Goal: Task Accomplishment & Management: Use online tool/utility

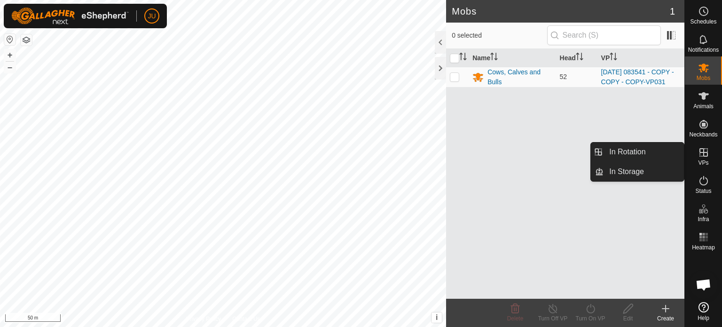
click at [707, 157] on icon at bounding box center [703, 152] width 11 height 11
click at [639, 151] on link "In Rotation" at bounding box center [644, 152] width 80 height 19
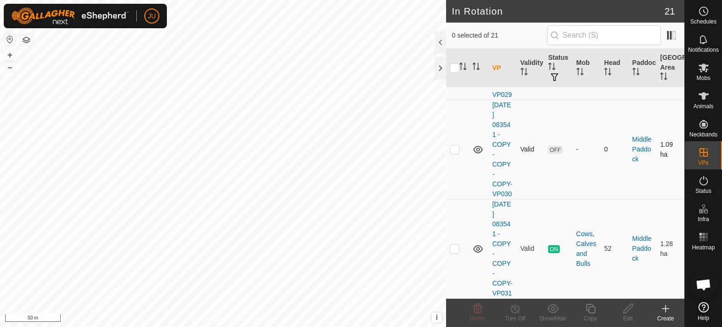
scroll to position [2225, 0]
click at [458, 245] on p-checkbox at bounding box center [454, 249] width 9 height 8
checkbox input "true"
click at [587, 307] on icon at bounding box center [590, 308] width 9 height 9
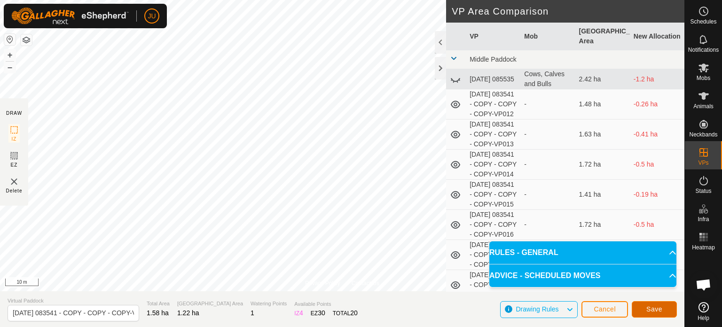
click at [657, 309] on span "Save" at bounding box center [655, 309] width 16 height 8
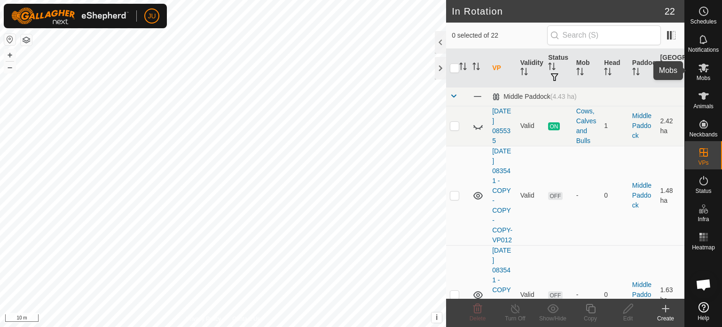
click at [706, 69] on icon at bounding box center [703, 67] width 11 height 11
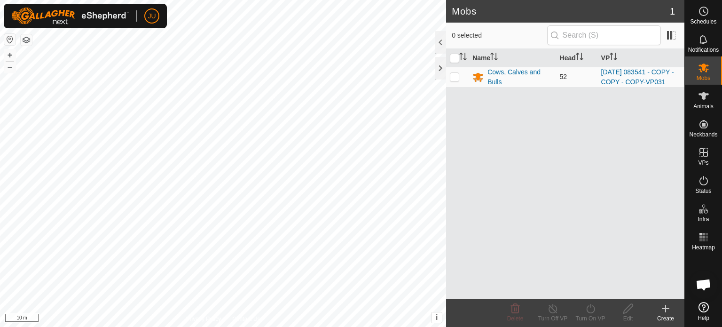
click at [459, 80] on p-checkbox at bounding box center [454, 77] width 9 height 8
checkbox input "true"
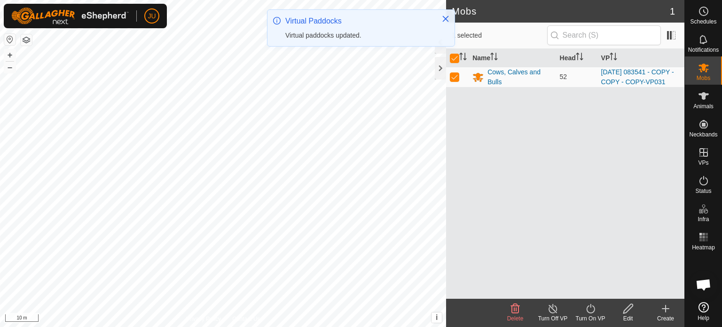
click at [591, 309] on icon at bounding box center [591, 308] width 12 height 11
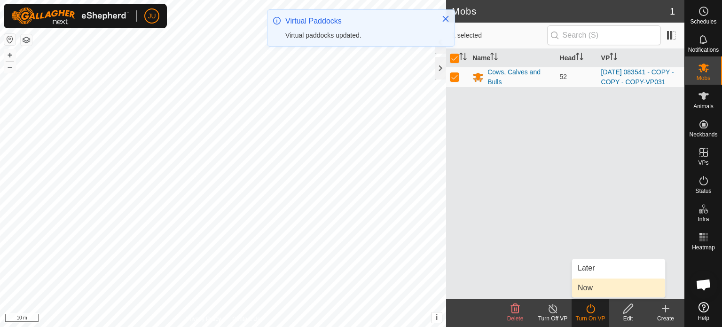
click at [587, 286] on link "Now" at bounding box center [618, 287] width 93 height 19
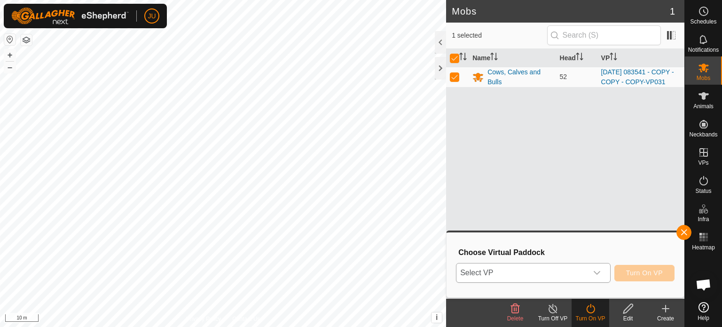
click at [592, 272] on div "dropdown trigger" at bounding box center [597, 272] width 19 height 19
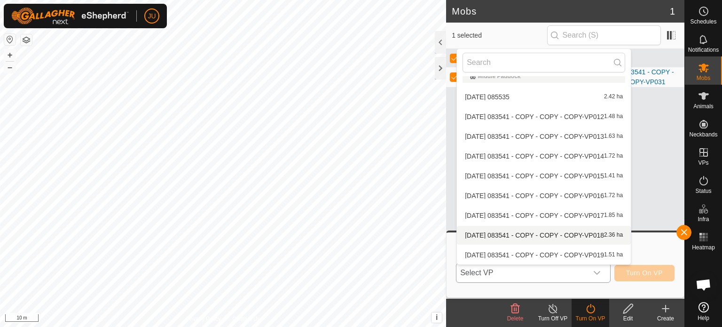
scroll to position [267, 0]
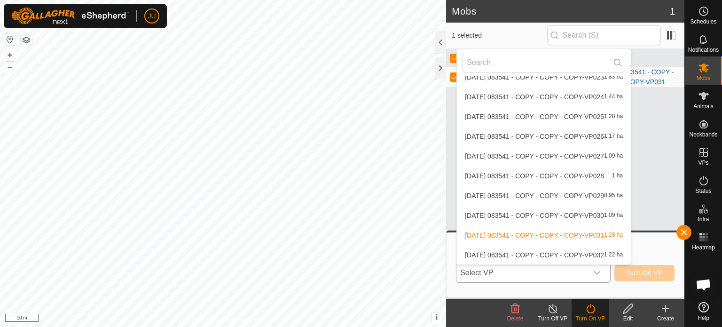
click at [587, 254] on li "[DATE] 083541 - COPY - COPY - COPY-VP032 1.22 ha" at bounding box center [544, 255] width 174 height 19
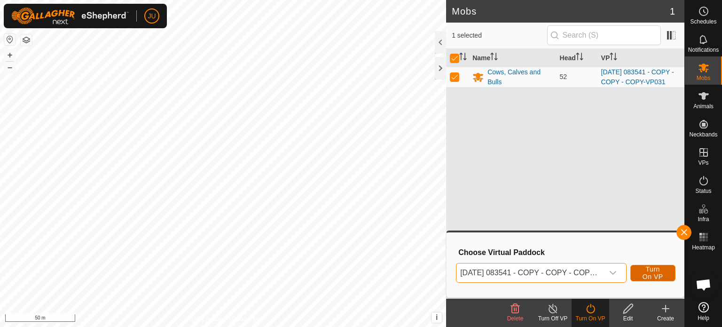
click at [656, 271] on span "Turn On VP" at bounding box center [653, 272] width 22 height 15
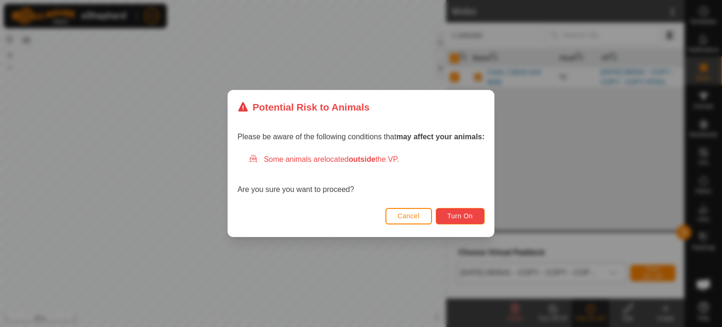
click at [471, 216] on span "Turn On" at bounding box center [460, 216] width 25 height 8
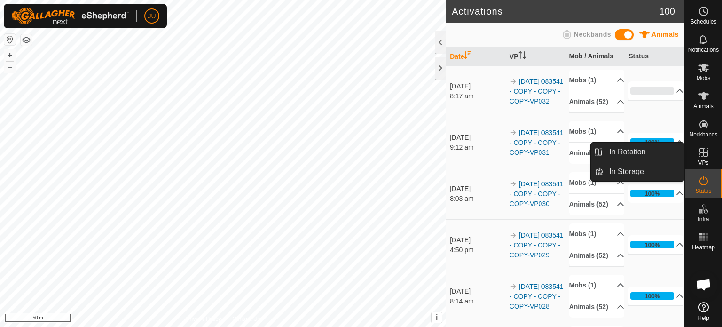
click at [706, 154] on icon at bounding box center [703, 152] width 11 height 11
click at [659, 153] on link "In Rotation" at bounding box center [644, 152] width 80 height 19
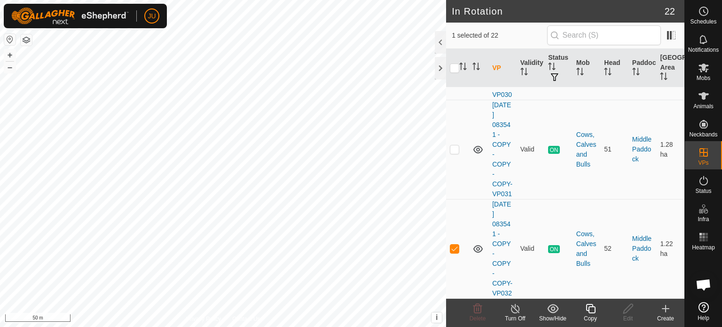
scroll to position [2344, 0]
click at [593, 310] on icon at bounding box center [591, 308] width 12 height 11
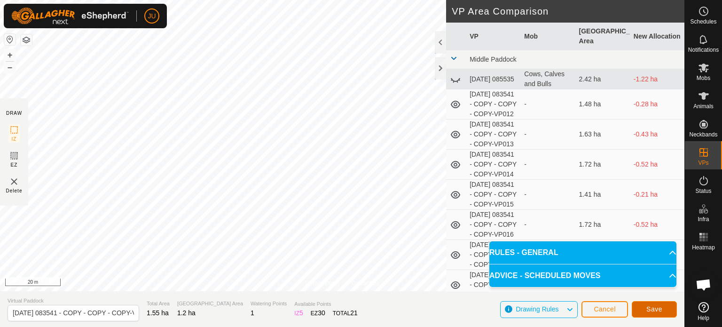
click at [650, 306] on span "Save" at bounding box center [655, 309] width 16 height 8
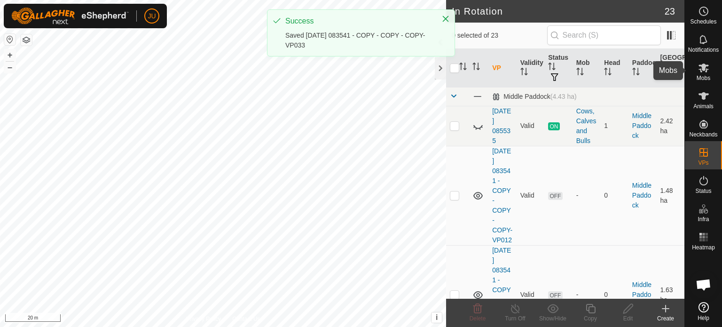
click at [708, 69] on icon at bounding box center [704, 67] width 10 height 9
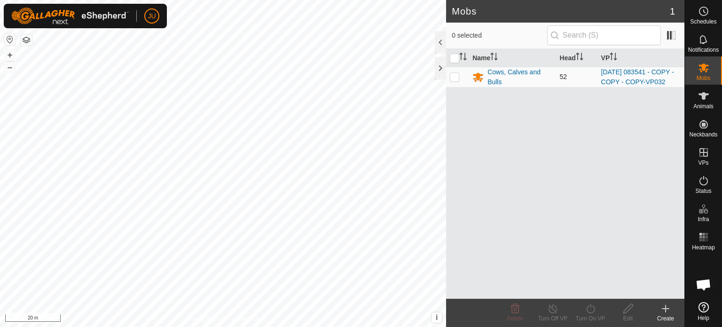
click at [453, 80] on p-checkbox at bounding box center [454, 77] width 9 height 8
checkbox input "true"
click at [587, 310] on icon at bounding box center [591, 308] width 8 height 9
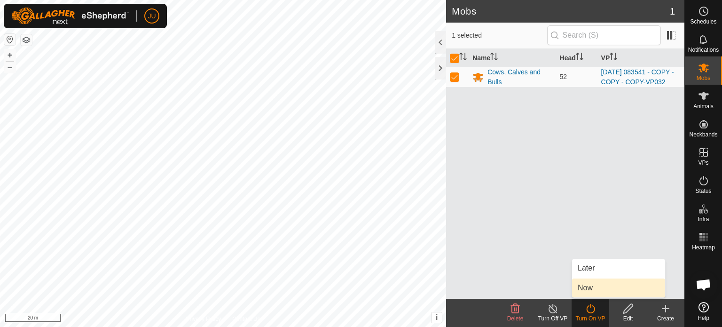
click at [599, 284] on link "Now" at bounding box center [618, 287] width 93 height 19
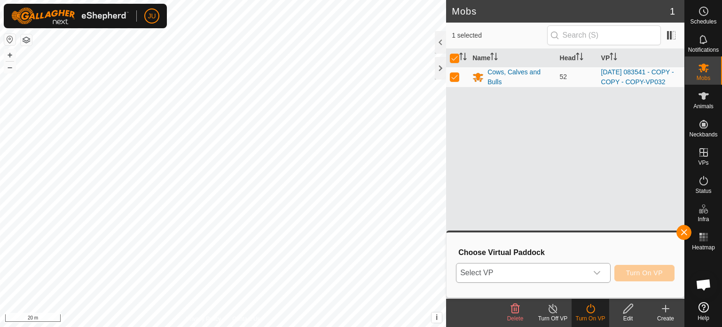
click at [600, 272] on icon "dropdown trigger" at bounding box center [597, 273] width 7 height 4
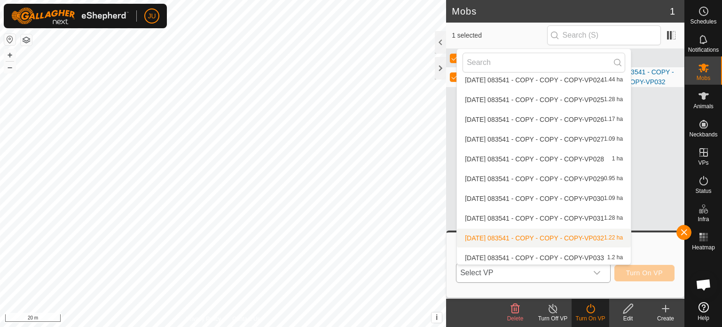
scroll to position [287, 0]
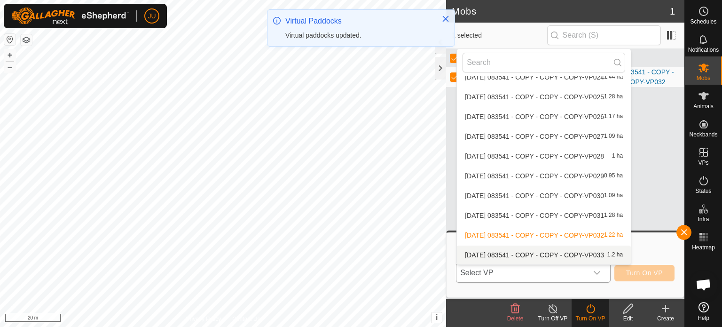
click at [540, 252] on li "[DATE] 083541 - COPY - COPY - COPY-VP033 1.2 ha" at bounding box center [544, 255] width 174 height 19
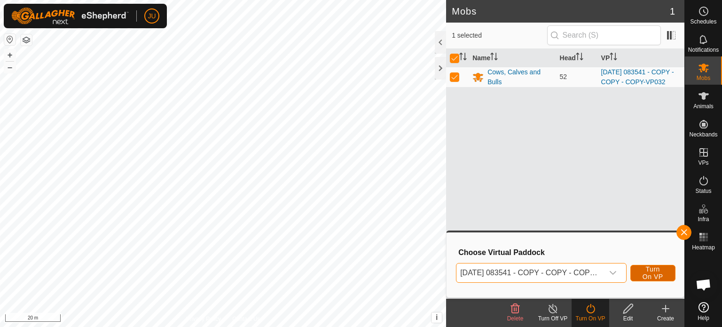
click at [651, 271] on span "Turn On VP" at bounding box center [653, 272] width 22 height 15
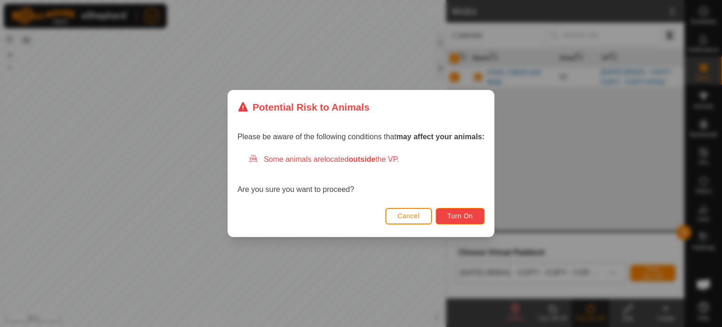
click at [452, 212] on span "Turn On" at bounding box center [460, 216] width 25 height 8
